Goal: Transaction & Acquisition: Purchase product/service

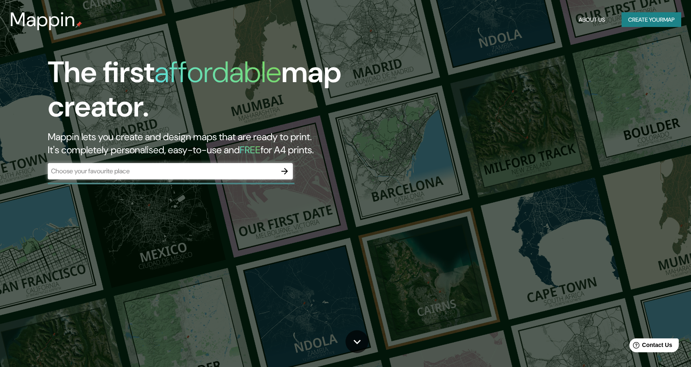
drag, startPoint x: 262, startPoint y: 158, endPoint x: 265, endPoint y: 161, distance: 4.3
click at [262, 159] on div "The first affordable map creator. Mappin lets you create and design maps that a…" at bounding box center [220, 121] width 414 height 132
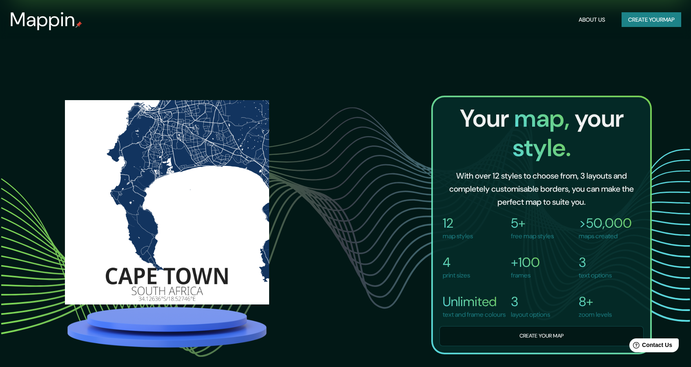
scroll to position [776, 0]
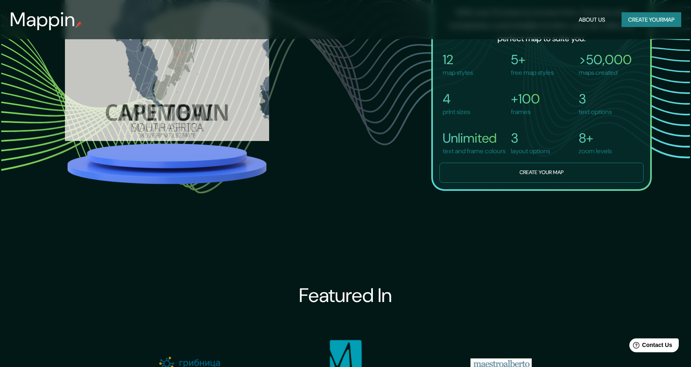
click at [548, 183] on button "Create your map" at bounding box center [541, 173] width 204 height 20
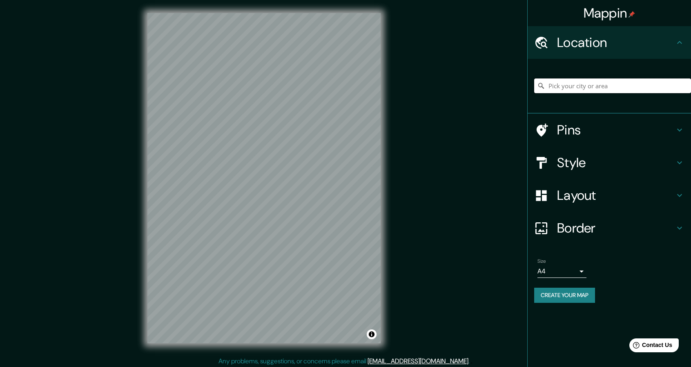
click at [597, 83] on input "Pick your city or area" at bounding box center [612, 85] width 157 height 15
paste input "Jr. Inca Ripac 250"
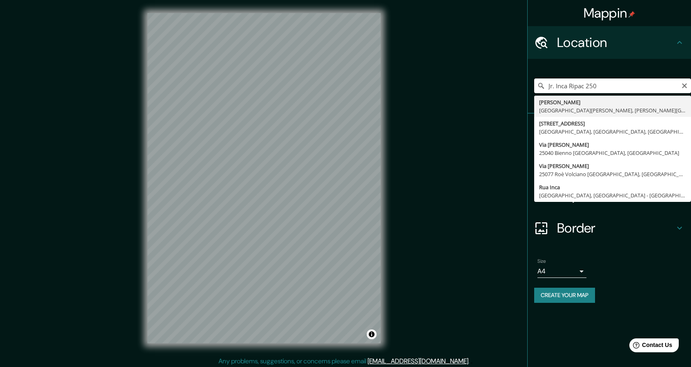
click at [610, 88] on input "Jr. Inca Ripac 250" at bounding box center [612, 85] width 157 height 15
paste input "253 [PERSON_NAME] Rípac"
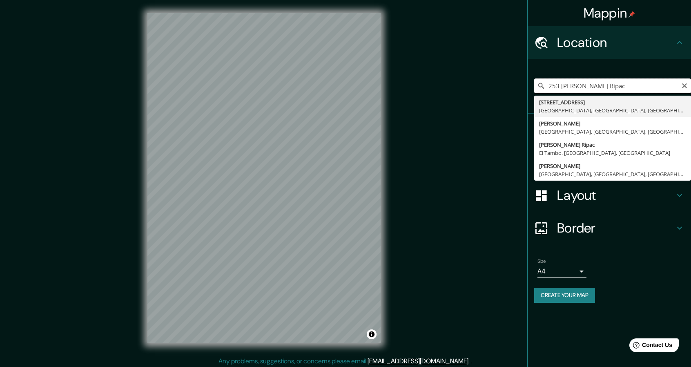
click at [610, 88] on input "253 [PERSON_NAME] Rípac" at bounding box center [612, 85] width 157 height 15
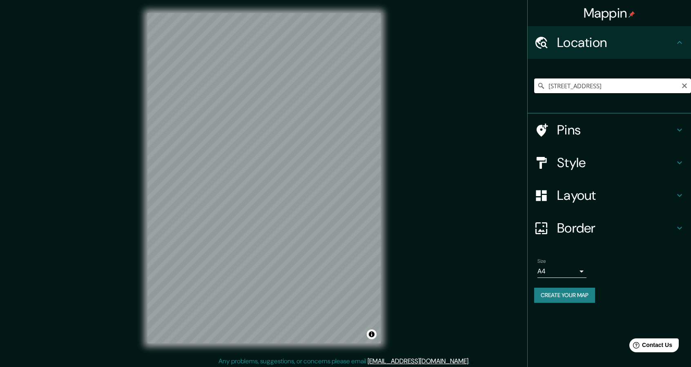
click at [590, 82] on input "[STREET_ADDRESS]" at bounding box center [612, 85] width 157 height 15
paste input "[PERSON_NAME] Rípac 250, [PERSON_NAME] 15072"
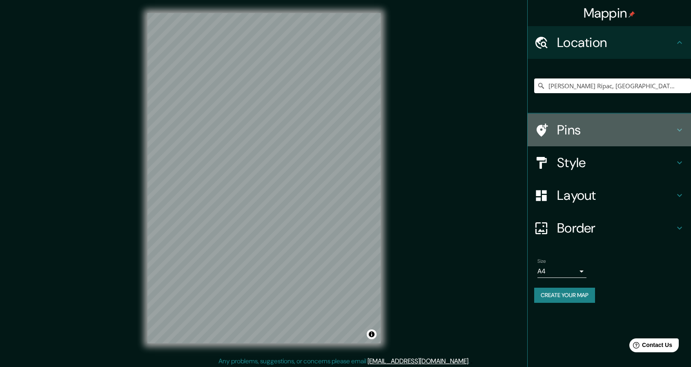
click at [603, 129] on h4 "Pins" at bounding box center [616, 130] width 118 height 16
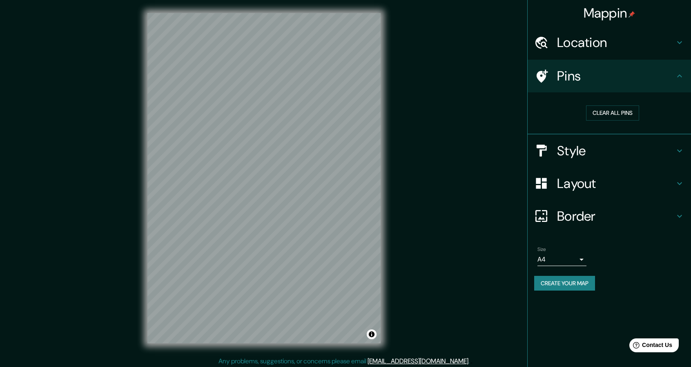
click at [622, 149] on h4 "Style" at bounding box center [616, 151] width 118 height 16
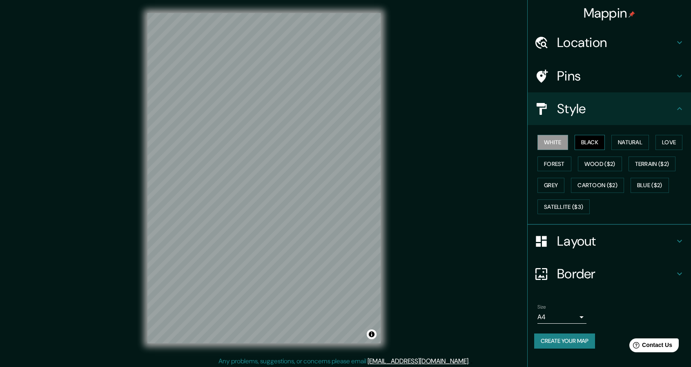
click at [601, 141] on button "Black" at bounding box center [590, 142] width 31 height 15
click at [622, 140] on button "Natural" at bounding box center [630, 142] width 38 height 15
click at [665, 144] on button "Love" at bounding box center [668, 142] width 27 height 15
click at [542, 167] on button "Forest" at bounding box center [554, 163] width 34 height 15
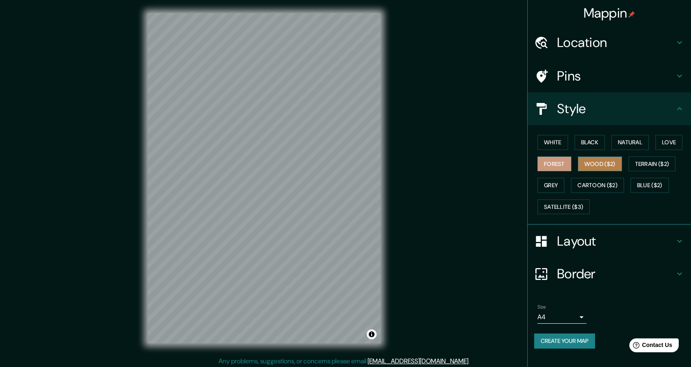
click at [596, 168] on button "Wood ($2)" at bounding box center [600, 163] width 44 height 15
click at [645, 169] on button "Terrain ($2)" at bounding box center [651, 163] width 47 height 15
click at [595, 166] on button "Wood ($2)" at bounding box center [600, 163] width 44 height 15
click at [552, 191] on button "Grey" at bounding box center [550, 185] width 27 height 15
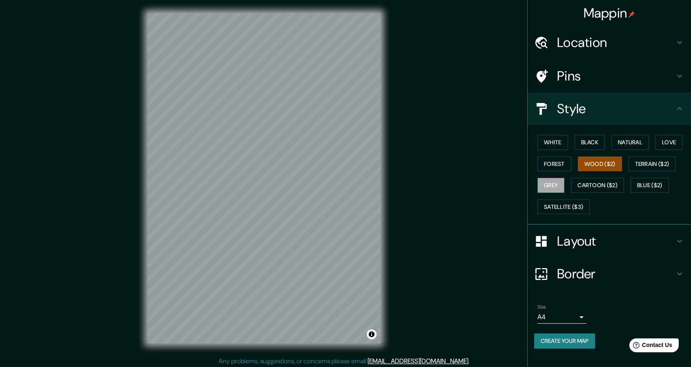
click at [552, 191] on button "Grey" at bounding box center [550, 185] width 27 height 15
click at [591, 188] on button "Cartoon ($2)" at bounding box center [597, 185] width 53 height 15
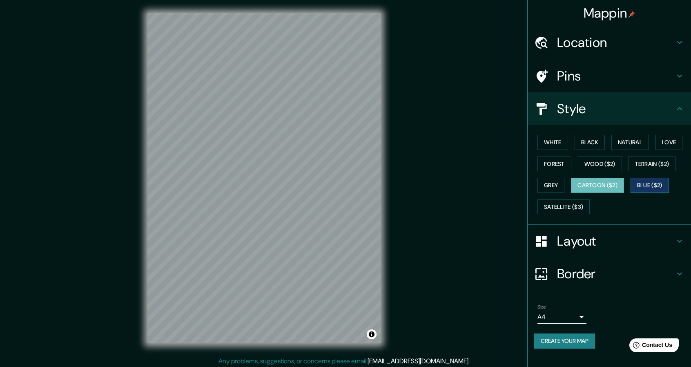
click at [651, 188] on button "Blue ($2)" at bounding box center [649, 185] width 38 height 15
click at [577, 206] on button "Satellite ($3)" at bounding box center [563, 206] width 52 height 15
click at [583, 73] on h4 "Pins" at bounding box center [616, 76] width 118 height 16
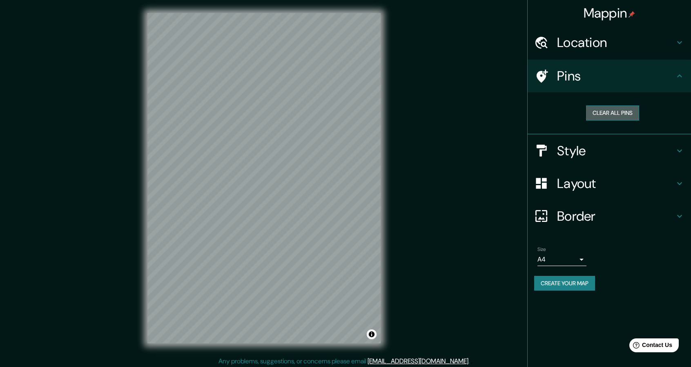
click at [611, 116] on button "Clear all pins" at bounding box center [612, 112] width 53 height 15
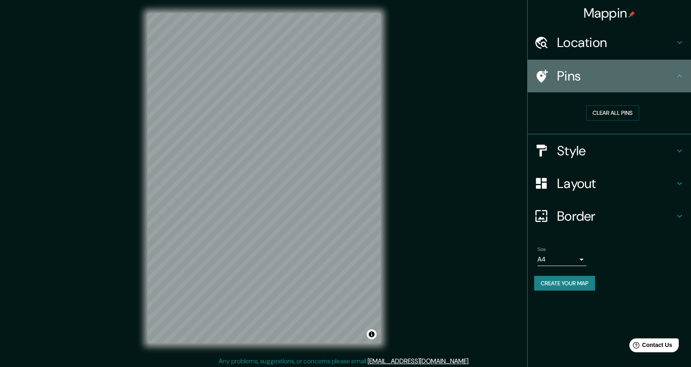
click at [599, 72] on h4 "Pins" at bounding box center [616, 76] width 118 height 16
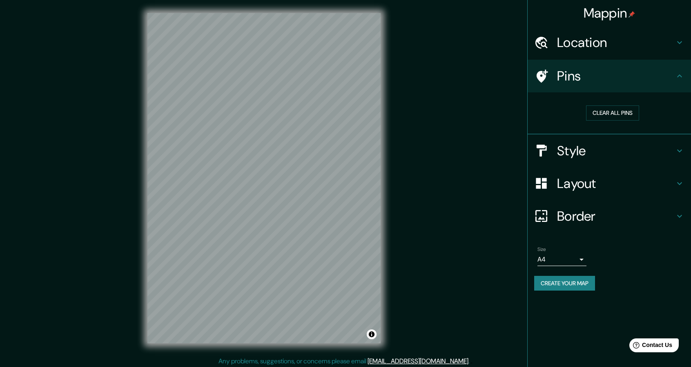
click at [550, 76] on div at bounding box center [545, 76] width 23 height 14
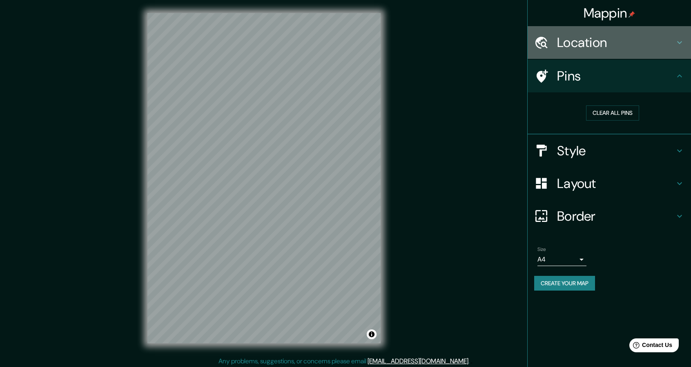
click at [563, 38] on h4 "Location" at bounding box center [616, 42] width 118 height 16
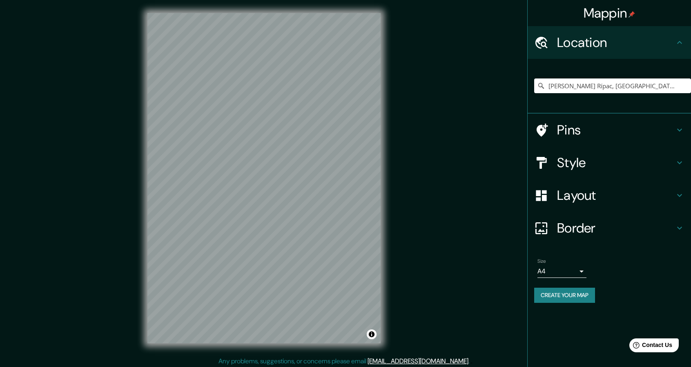
click at [586, 39] on h4 "Location" at bounding box center [616, 42] width 118 height 16
click at [575, 191] on h4 "Layout" at bounding box center [616, 195] width 118 height 16
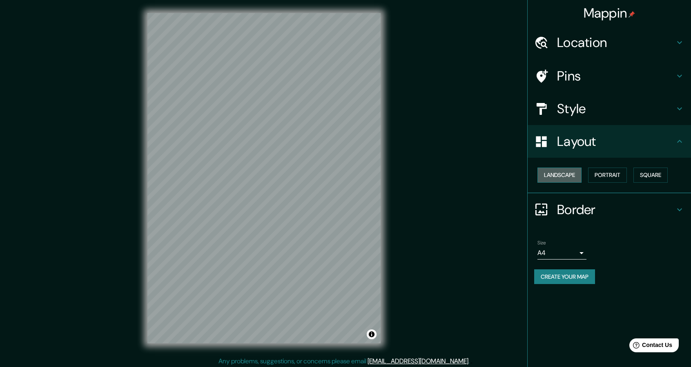
click at [575, 178] on button "Landscape" at bounding box center [559, 174] width 44 height 15
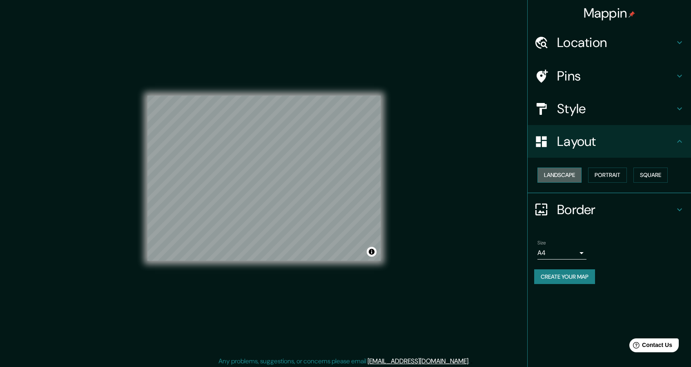
click at [575, 178] on button "Landscape" at bounding box center [559, 174] width 44 height 15
click at [625, 176] on button "Portrait" at bounding box center [607, 174] width 39 height 15
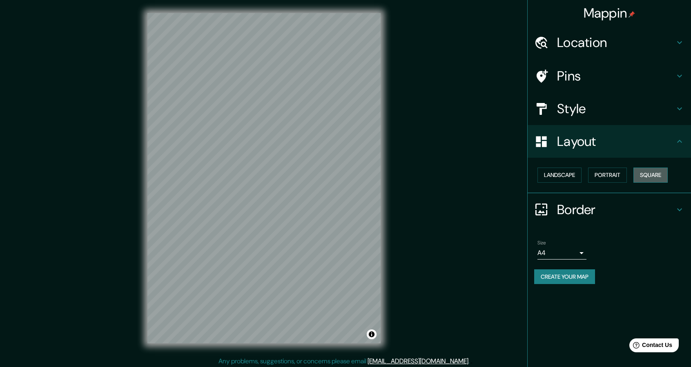
click at [657, 171] on button "Square" at bounding box center [650, 174] width 34 height 15
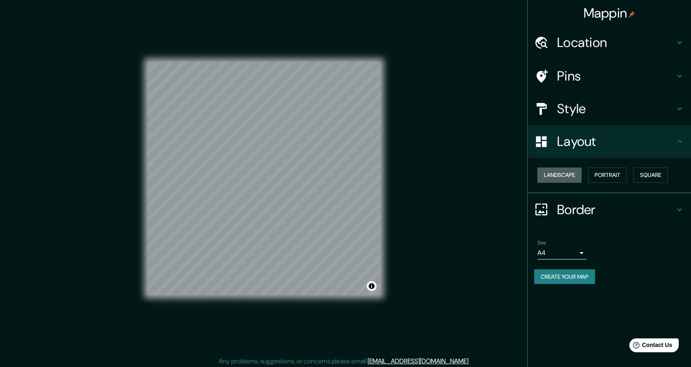
click at [574, 175] on button "Landscape" at bounding box center [559, 174] width 44 height 15
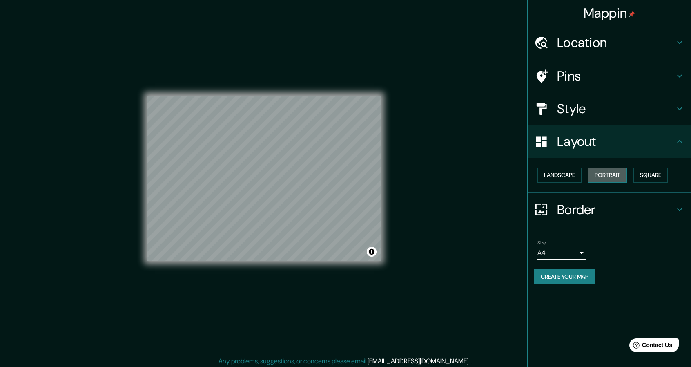
click at [610, 174] on button "Portrait" at bounding box center [607, 174] width 39 height 15
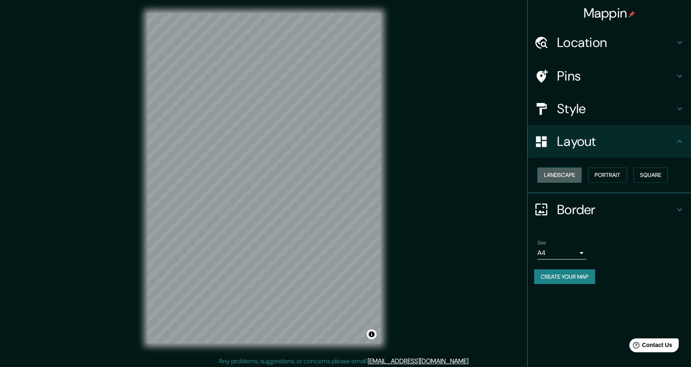
click at [563, 172] on button "Landscape" at bounding box center [559, 174] width 44 height 15
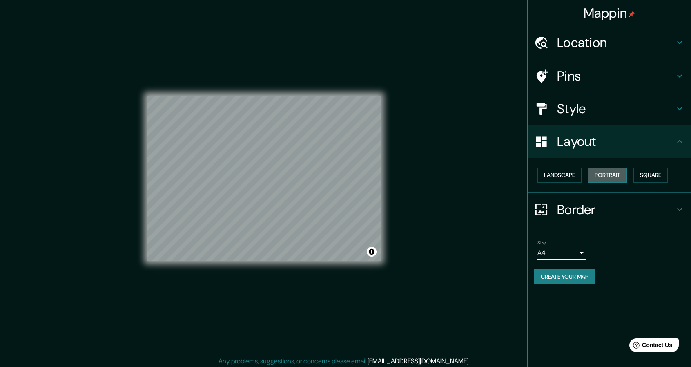
click at [603, 178] on button "Portrait" at bounding box center [607, 174] width 39 height 15
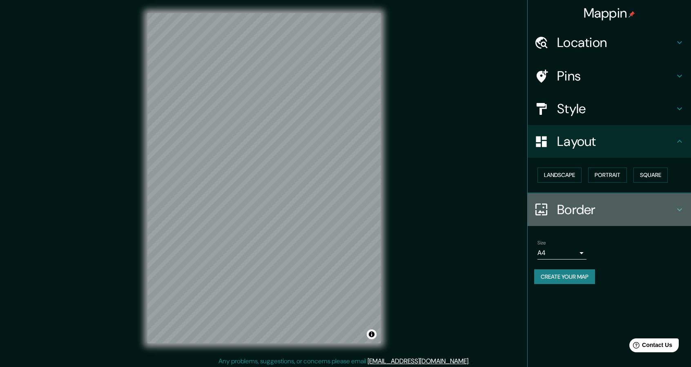
click at [578, 211] on h4 "Border" at bounding box center [616, 209] width 118 height 16
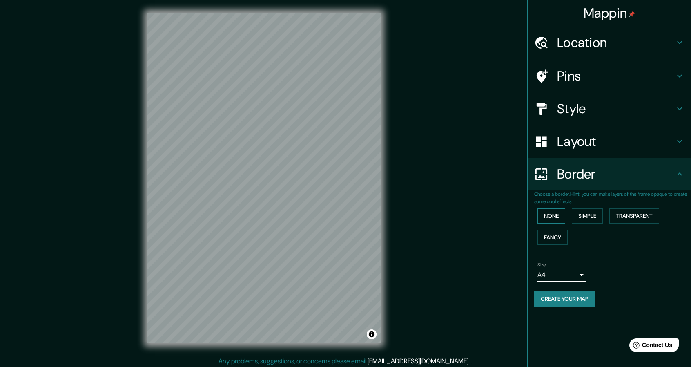
click at [563, 218] on button "None" at bounding box center [551, 215] width 28 height 15
click at [583, 218] on button "Simple" at bounding box center [587, 215] width 31 height 15
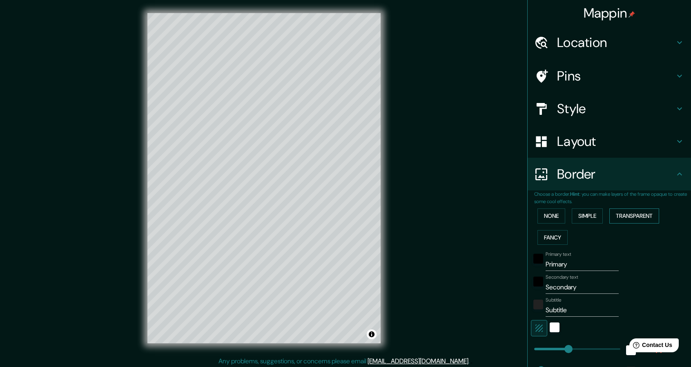
click at [627, 218] on button "Transparent" at bounding box center [634, 215] width 50 height 15
click at [546, 238] on button "Fancy" at bounding box center [552, 237] width 30 height 15
click at [553, 209] on button "None" at bounding box center [551, 215] width 28 height 15
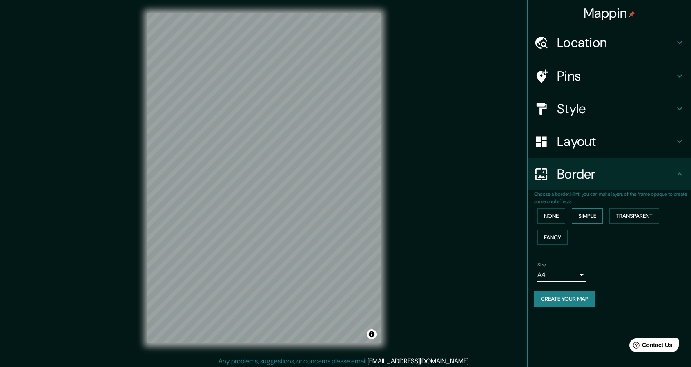
click at [580, 216] on button "Simple" at bounding box center [587, 215] width 31 height 15
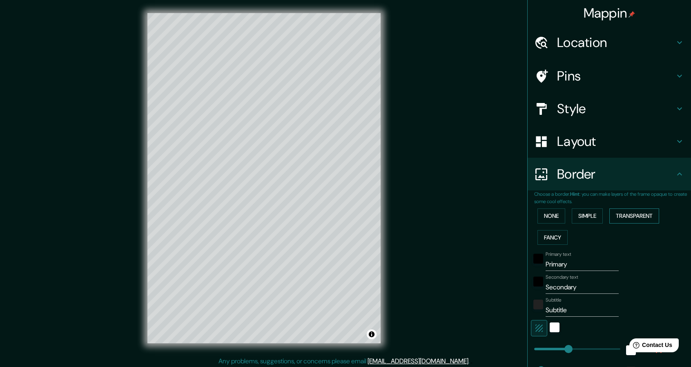
click at [621, 220] on button "Transparent" at bounding box center [634, 215] width 50 height 15
click at [595, 215] on button "Simple" at bounding box center [587, 215] width 31 height 15
click at [550, 232] on button "Fancy" at bounding box center [552, 237] width 30 height 15
click at [549, 216] on button "None" at bounding box center [551, 215] width 28 height 15
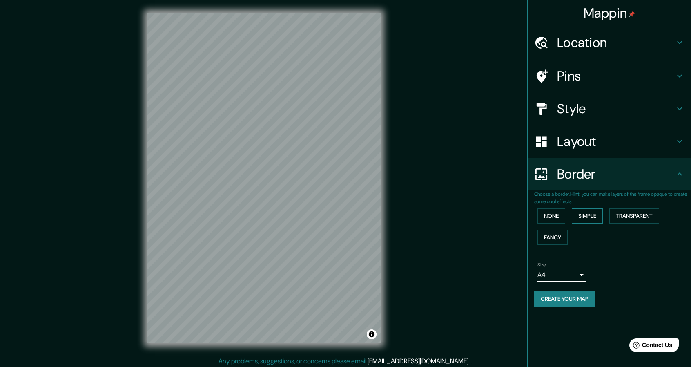
click at [603, 216] on button "Simple" at bounding box center [587, 215] width 31 height 15
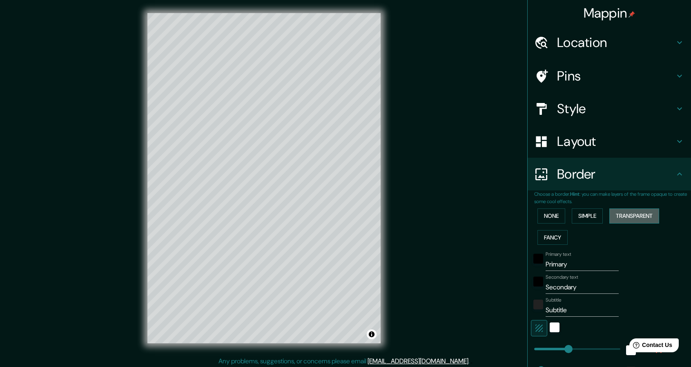
click at [629, 217] on button "Transparent" at bounding box center [634, 215] width 50 height 15
click at [593, 218] on button "Simple" at bounding box center [587, 215] width 31 height 15
click at [557, 215] on button "None" at bounding box center [551, 215] width 28 height 15
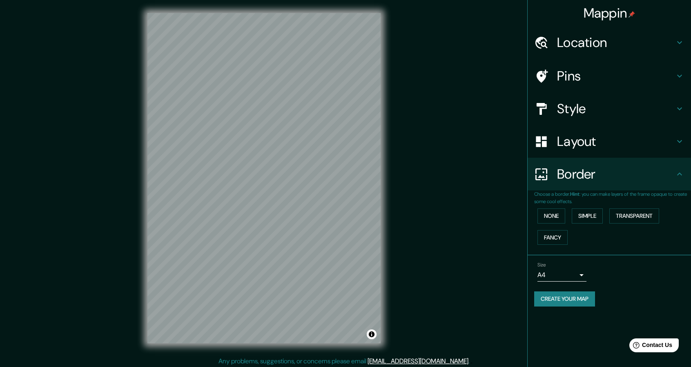
click at [594, 184] on div "Border" at bounding box center [609, 174] width 163 height 33
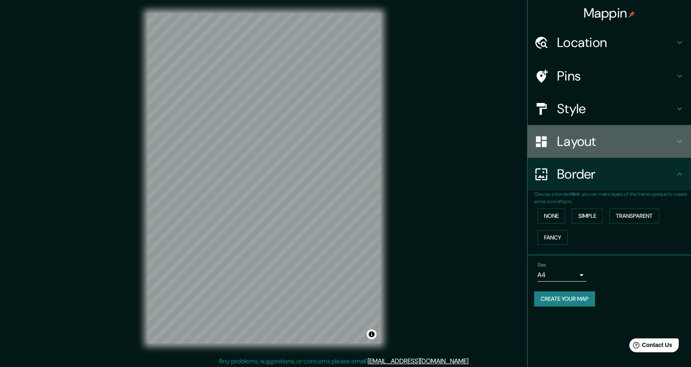
click at [582, 154] on div "Layout" at bounding box center [609, 141] width 163 height 33
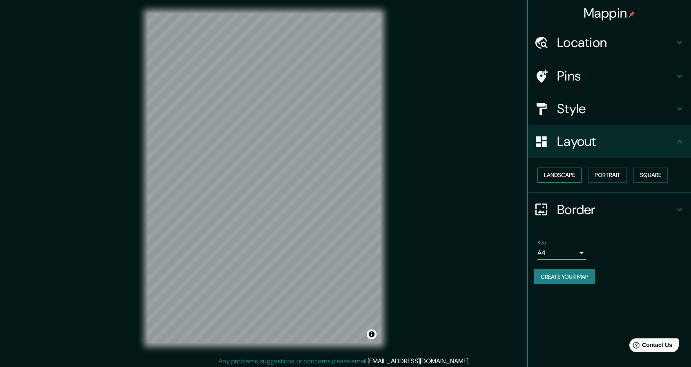
click at [574, 169] on button "Landscape" at bounding box center [559, 174] width 44 height 15
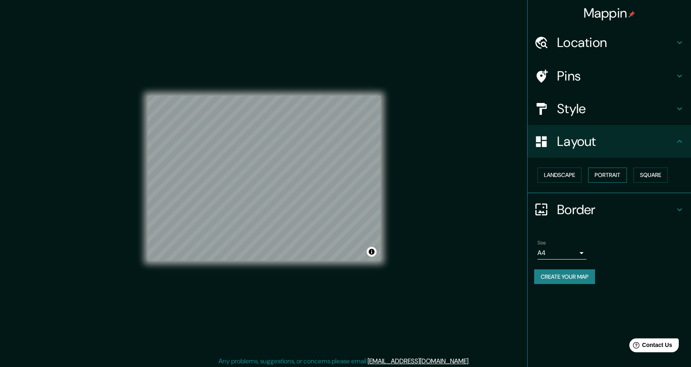
click at [620, 174] on button "Portrait" at bounding box center [607, 174] width 39 height 15
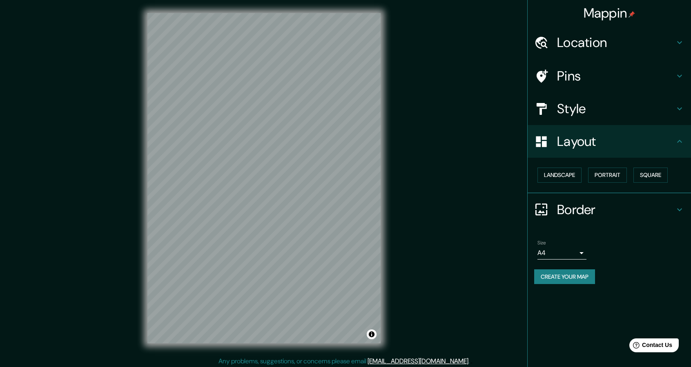
click at [602, 105] on h4 "Style" at bounding box center [616, 108] width 118 height 16
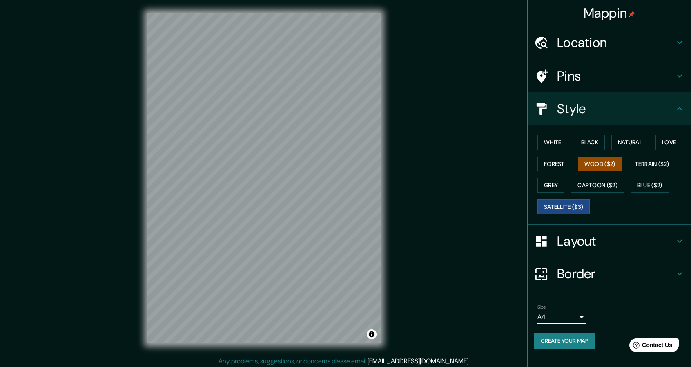
click at [593, 162] on button "Wood ($2)" at bounding box center [600, 163] width 44 height 15
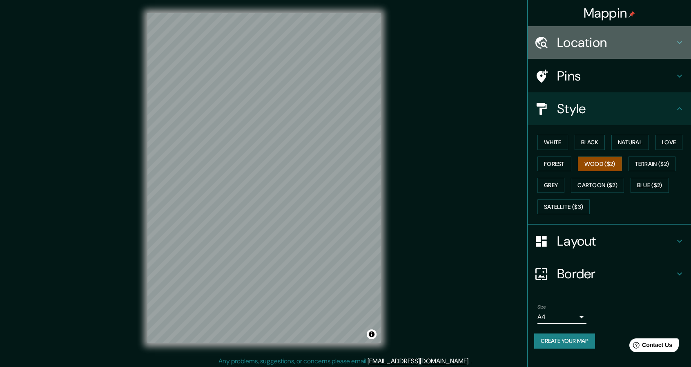
click at [596, 42] on h4 "Location" at bounding box center [616, 42] width 118 height 16
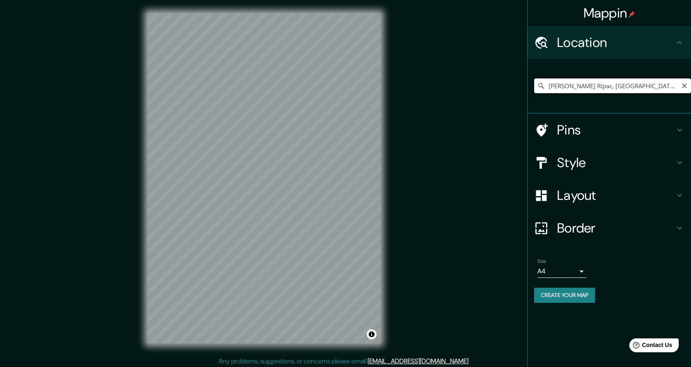
click at [615, 80] on input "[PERSON_NAME] Rípac, [GEOGRAPHIC_DATA], [GEOGRAPHIC_DATA], [GEOGRAPHIC_DATA]" at bounding box center [612, 85] width 157 height 15
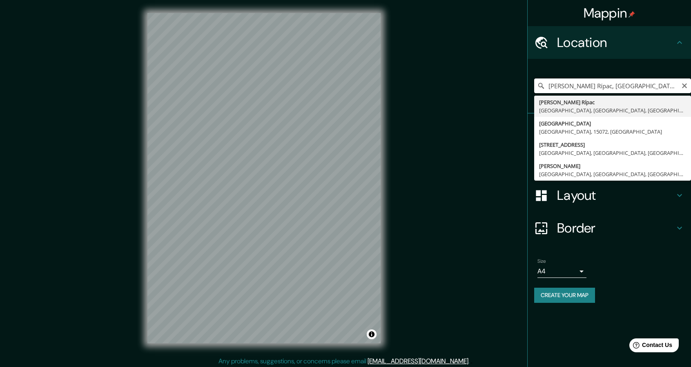
click at [615, 80] on input "[PERSON_NAME] Rípac, [GEOGRAPHIC_DATA], [GEOGRAPHIC_DATA], [GEOGRAPHIC_DATA]" at bounding box center [612, 85] width 157 height 15
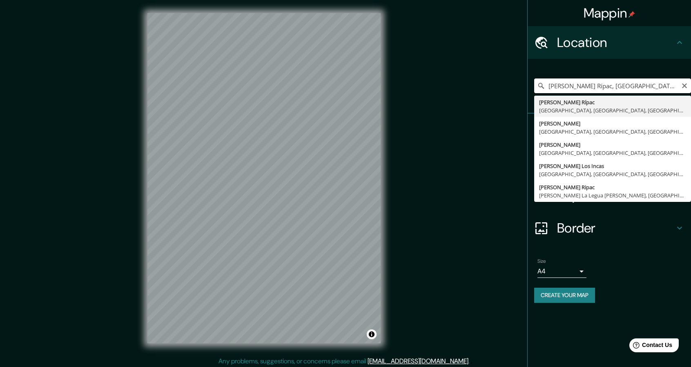
scroll to position [0, 2]
click at [615, 90] on input "[PERSON_NAME] Rípac, [GEOGRAPHIC_DATA], [GEOGRAPHIC_DATA], [GEOGRAPHIC_DATA]" at bounding box center [612, 85] width 157 height 15
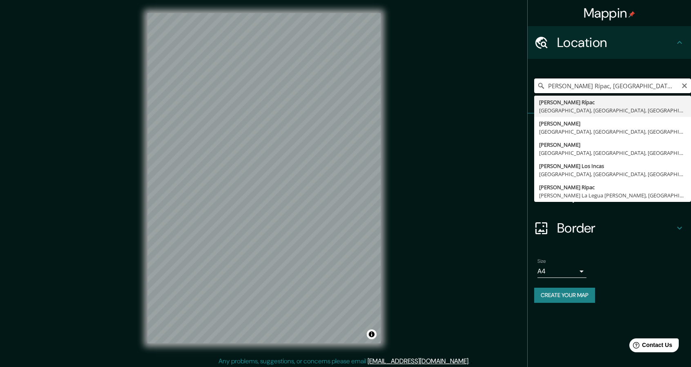
scroll to position [0, 0]
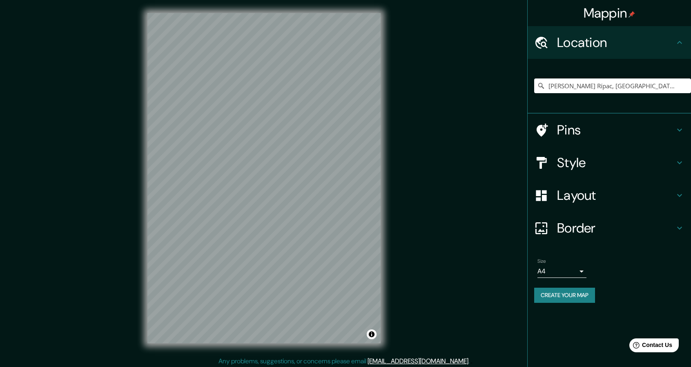
click at [599, 160] on h4 "Style" at bounding box center [616, 162] width 118 height 16
click at [599, 160] on div "Style" at bounding box center [609, 162] width 163 height 33
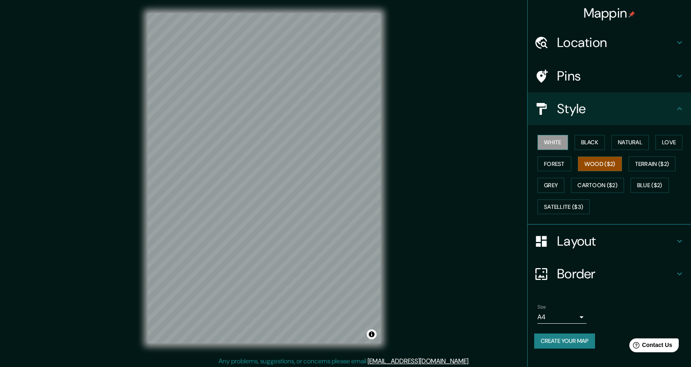
click at [561, 138] on button "White" at bounding box center [552, 142] width 31 height 15
click at [603, 143] on button "Black" at bounding box center [590, 142] width 31 height 15
click at [635, 142] on button "Natural" at bounding box center [630, 142] width 38 height 15
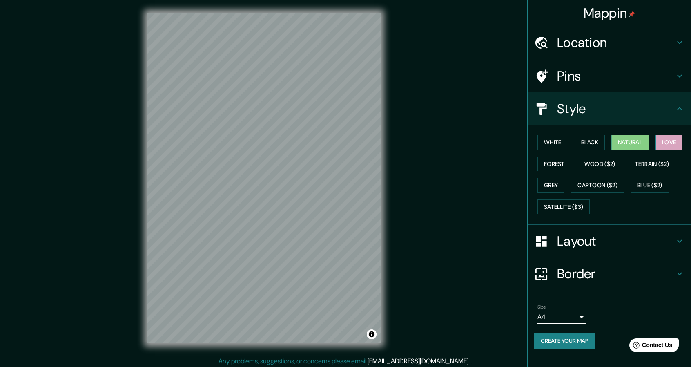
click at [666, 143] on button "Love" at bounding box center [668, 142] width 27 height 15
click at [581, 161] on button "Wood ($2)" at bounding box center [600, 163] width 44 height 15
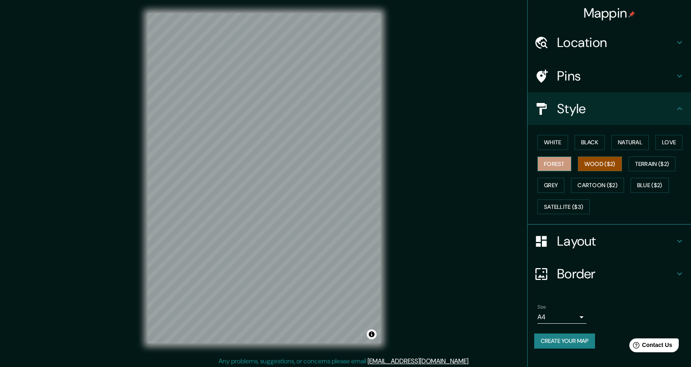
click at [556, 164] on button "Forest" at bounding box center [554, 163] width 34 height 15
click at [594, 164] on button "Wood ($2)" at bounding box center [600, 163] width 44 height 15
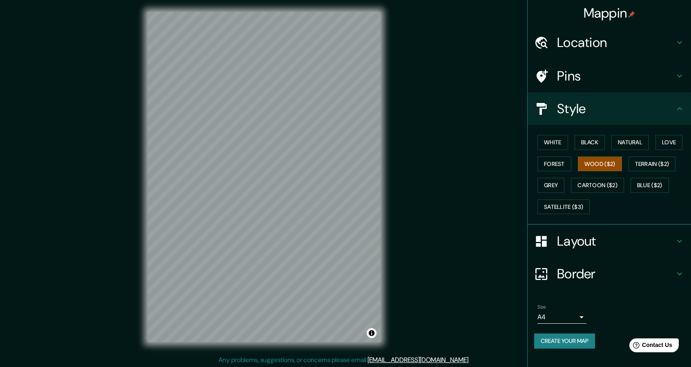
scroll to position [2, 0]
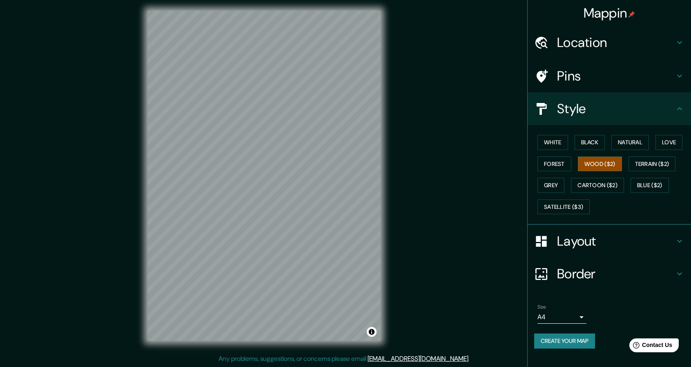
click at [642, 55] on div "Location" at bounding box center [609, 42] width 163 height 33
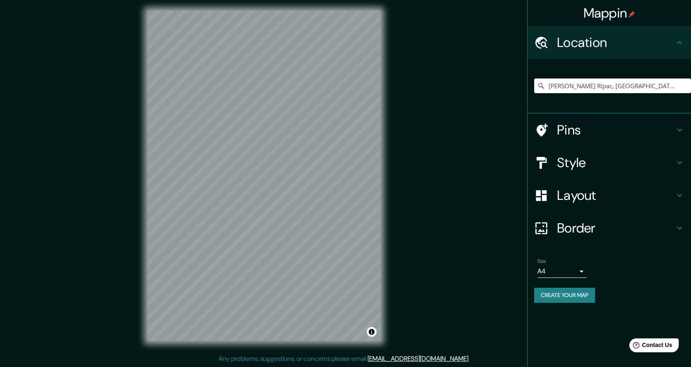
click at [619, 86] on input "[PERSON_NAME] Rípac, [GEOGRAPHIC_DATA], [GEOGRAPHIC_DATA], [GEOGRAPHIC_DATA]" at bounding box center [612, 85] width 157 height 15
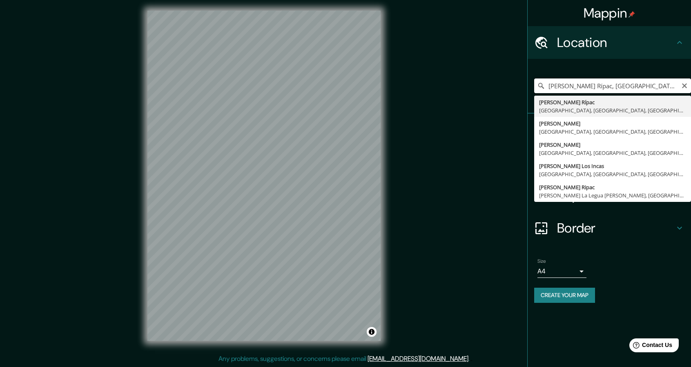
click at [619, 86] on input "[PERSON_NAME] Rípac, [GEOGRAPHIC_DATA], [GEOGRAPHIC_DATA], [GEOGRAPHIC_DATA]" at bounding box center [612, 85] width 157 height 15
paste input "250, [PERSON_NAME] 15072"
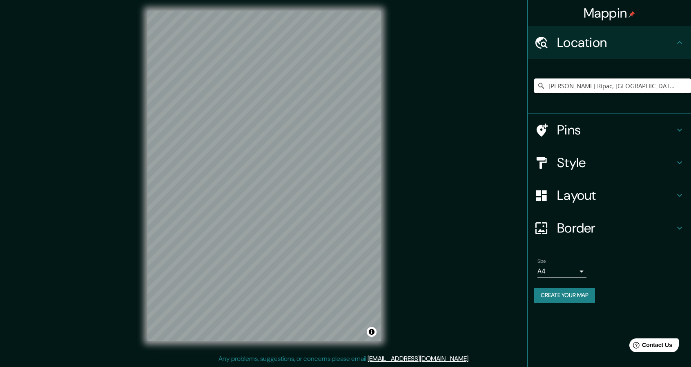
click at [619, 86] on input "[PERSON_NAME] Rípac, [GEOGRAPHIC_DATA], [GEOGRAPHIC_DATA], [GEOGRAPHIC_DATA]" at bounding box center [612, 85] width 157 height 15
paste input "250, [PERSON_NAME] 15072"
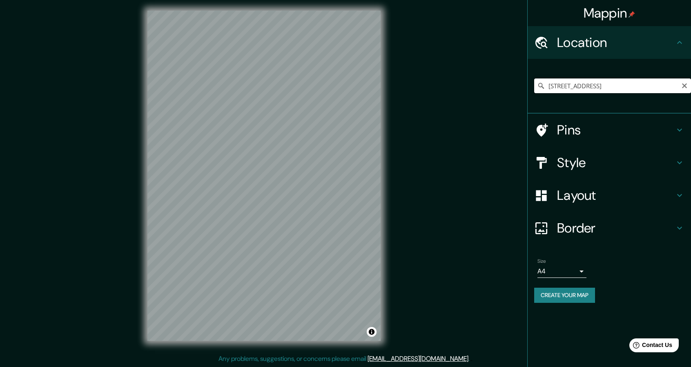
click at [614, 89] on input "[STREET_ADDRESS]" at bounding box center [612, 85] width 157 height 15
paste input "[PERSON_NAME] Rípac 250, [PERSON_NAME] 15072"
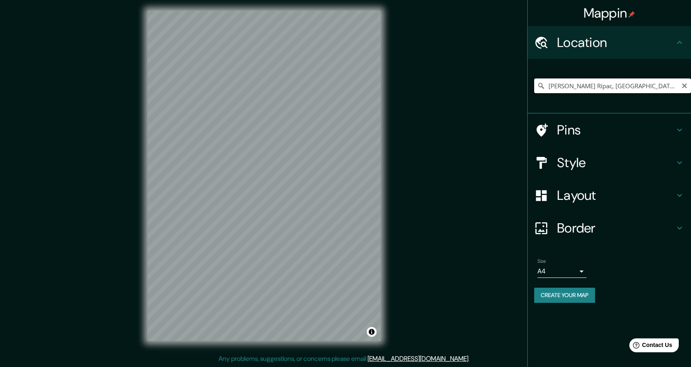
click at [619, 83] on input "[PERSON_NAME] Rípac, [GEOGRAPHIC_DATA], [GEOGRAPHIC_DATA], [GEOGRAPHIC_DATA]" at bounding box center [612, 85] width 157 height 15
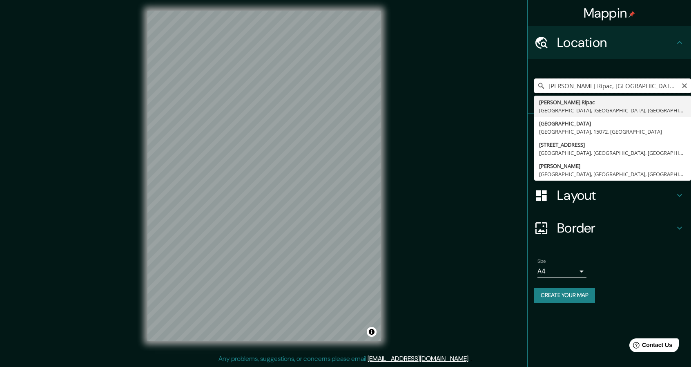
paste input "250, [PERSON_NAME] 15072"
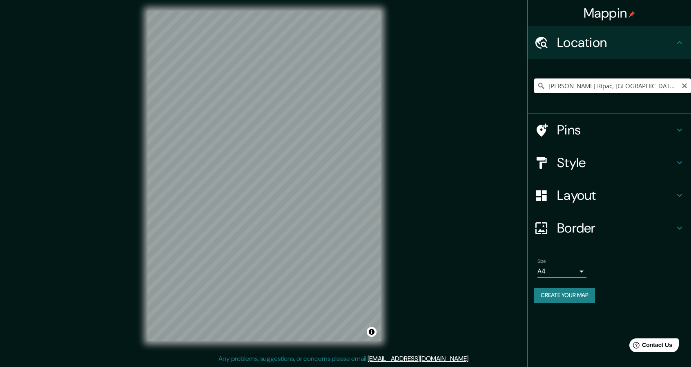
click at [617, 91] on input "[PERSON_NAME] Rípac, [GEOGRAPHIC_DATA], [GEOGRAPHIC_DATA], [GEOGRAPHIC_DATA]" at bounding box center [612, 85] width 157 height 15
paste input "250, [PERSON_NAME] 15072"
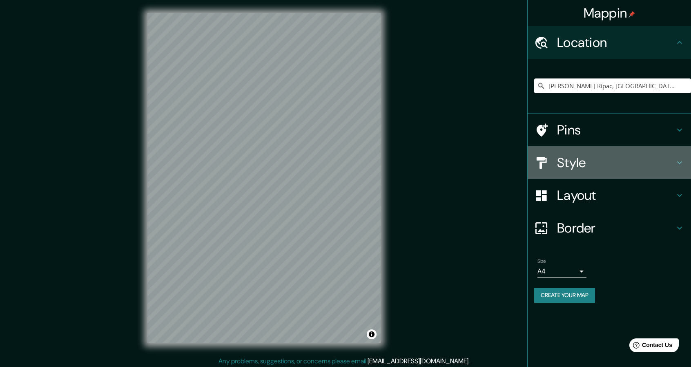
click at [594, 164] on h4 "Style" at bounding box center [616, 162] width 118 height 16
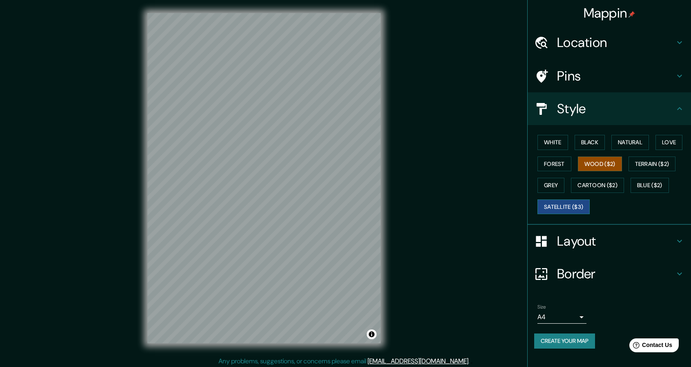
click at [553, 207] on button "Satellite ($3)" at bounding box center [563, 206] width 52 height 15
click at [597, 44] on h4 "Location" at bounding box center [616, 42] width 118 height 16
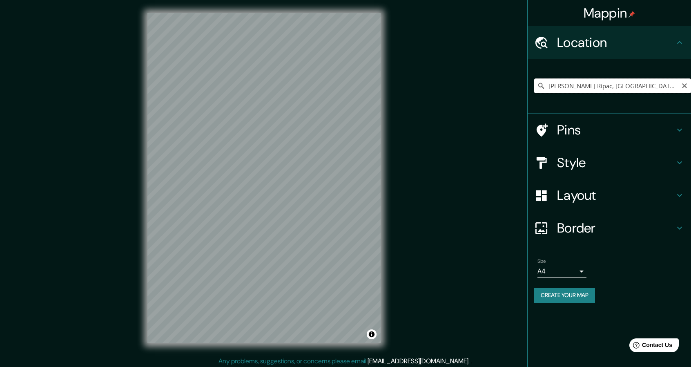
click at [632, 81] on input "[PERSON_NAME] Rípac, [GEOGRAPHIC_DATA], [GEOGRAPHIC_DATA], [GEOGRAPHIC_DATA]" at bounding box center [612, 85] width 157 height 15
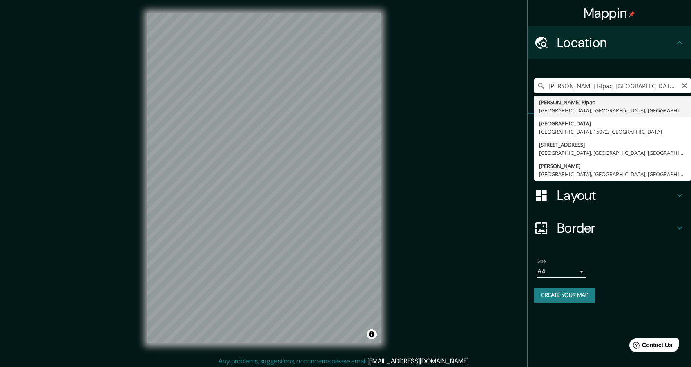
click at [632, 81] on input "[PERSON_NAME] Rípac, [GEOGRAPHIC_DATA], [GEOGRAPHIC_DATA], [GEOGRAPHIC_DATA]" at bounding box center [612, 85] width 157 height 15
paste input "250, [PERSON_NAME] 15072"
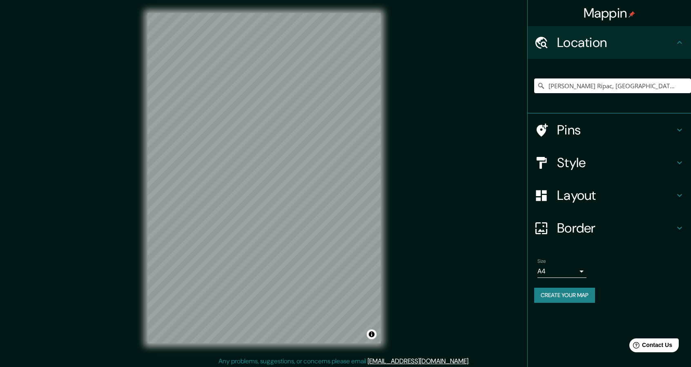
click at [456, 220] on div "Mappin Location [PERSON_NAME][GEOGRAPHIC_DATA], [GEOGRAPHIC_DATA], [GEOGRAPHIC_…" at bounding box center [345, 184] width 691 height 369
click at [613, 88] on input "[PERSON_NAME] Rípac, [GEOGRAPHIC_DATA], [GEOGRAPHIC_DATA], [GEOGRAPHIC_DATA]" at bounding box center [612, 85] width 157 height 15
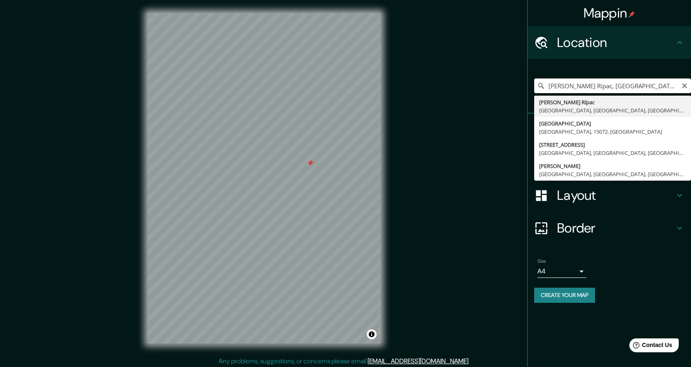
click at [613, 88] on input "[PERSON_NAME] Rípac, [GEOGRAPHIC_DATA], [GEOGRAPHIC_DATA], [GEOGRAPHIC_DATA]" at bounding box center [612, 85] width 157 height 15
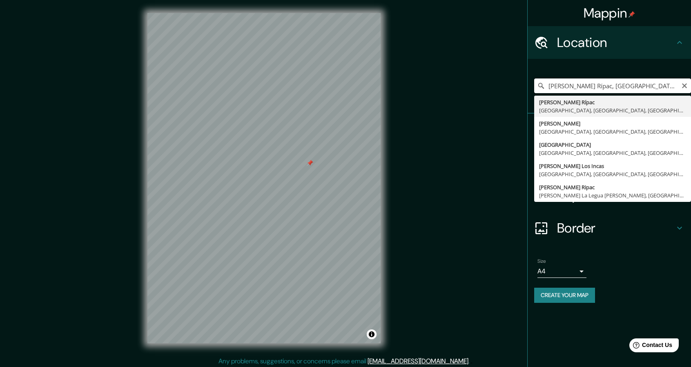
click at [613, 88] on input "[PERSON_NAME] Rípac, [GEOGRAPHIC_DATA], [GEOGRAPHIC_DATA], [GEOGRAPHIC_DATA]" at bounding box center [612, 85] width 157 height 15
paste input "250, [PERSON_NAME] 15072"
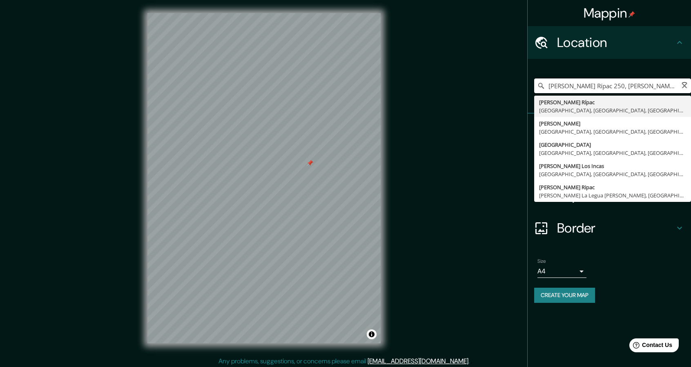
type input "[PERSON_NAME] Rípac, [GEOGRAPHIC_DATA], [GEOGRAPHIC_DATA], [GEOGRAPHIC_DATA]"
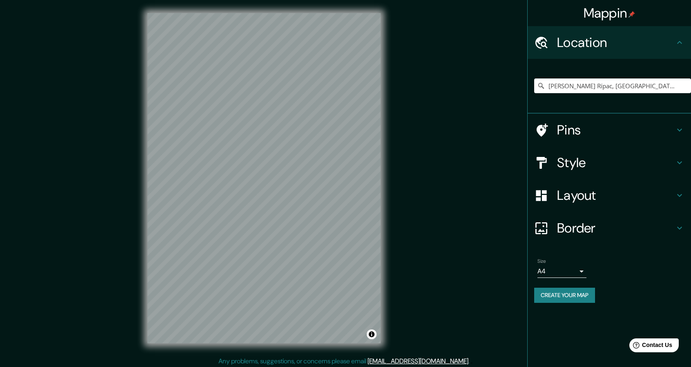
click at [457, 167] on div "Mappin Location [PERSON_NAME][GEOGRAPHIC_DATA], [GEOGRAPHIC_DATA], [GEOGRAPHIC_…" at bounding box center [345, 184] width 691 height 369
